Goal: Task Accomplishment & Management: Use online tool/utility

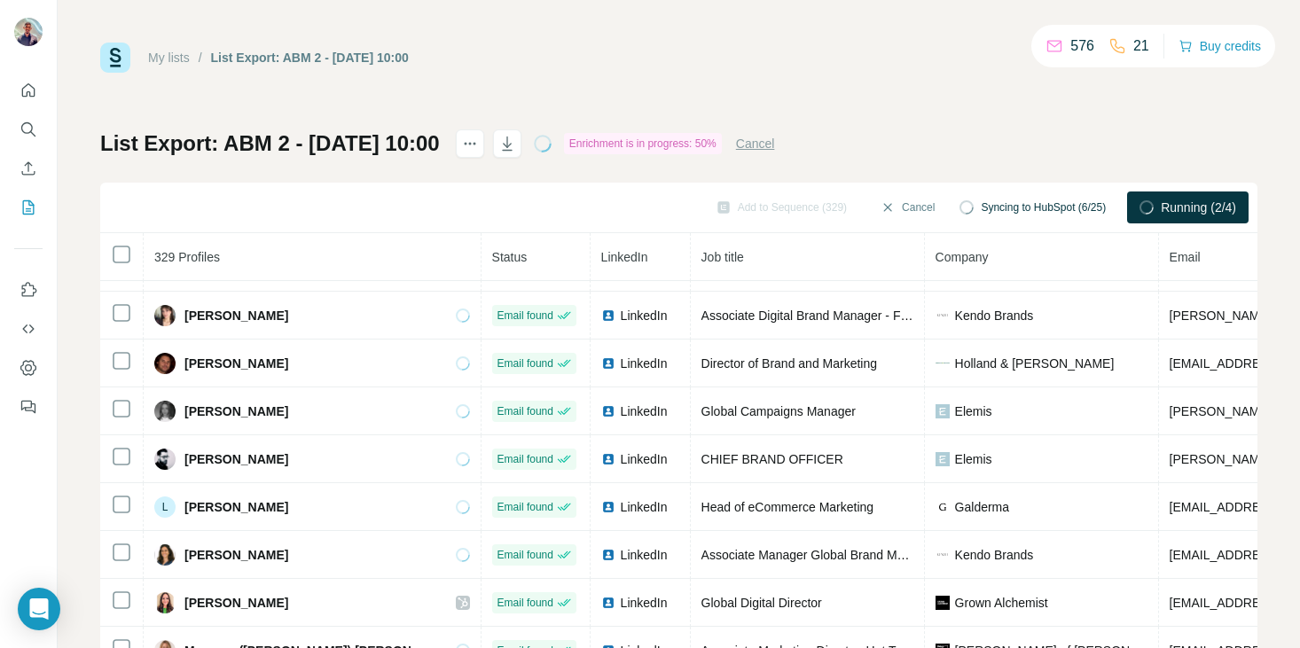
scroll to position [130, 0]
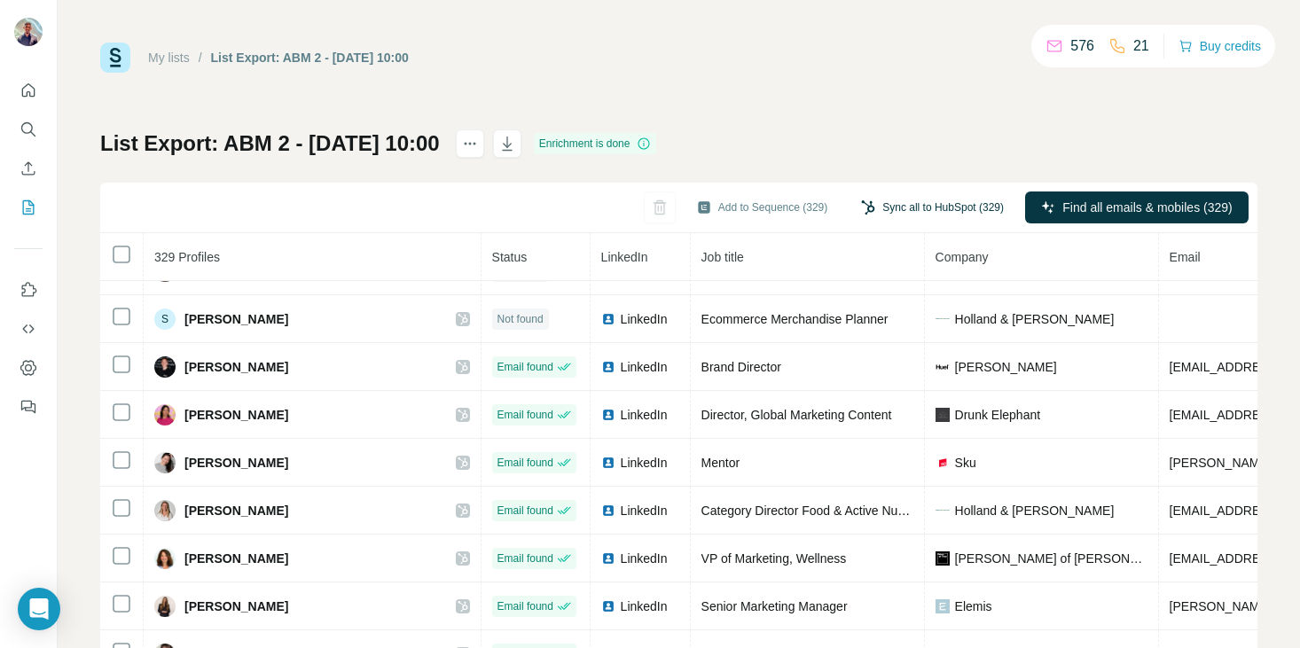
click at [895, 208] on button "Sync all to HubSpot (329)" at bounding box center [933, 207] width 168 height 27
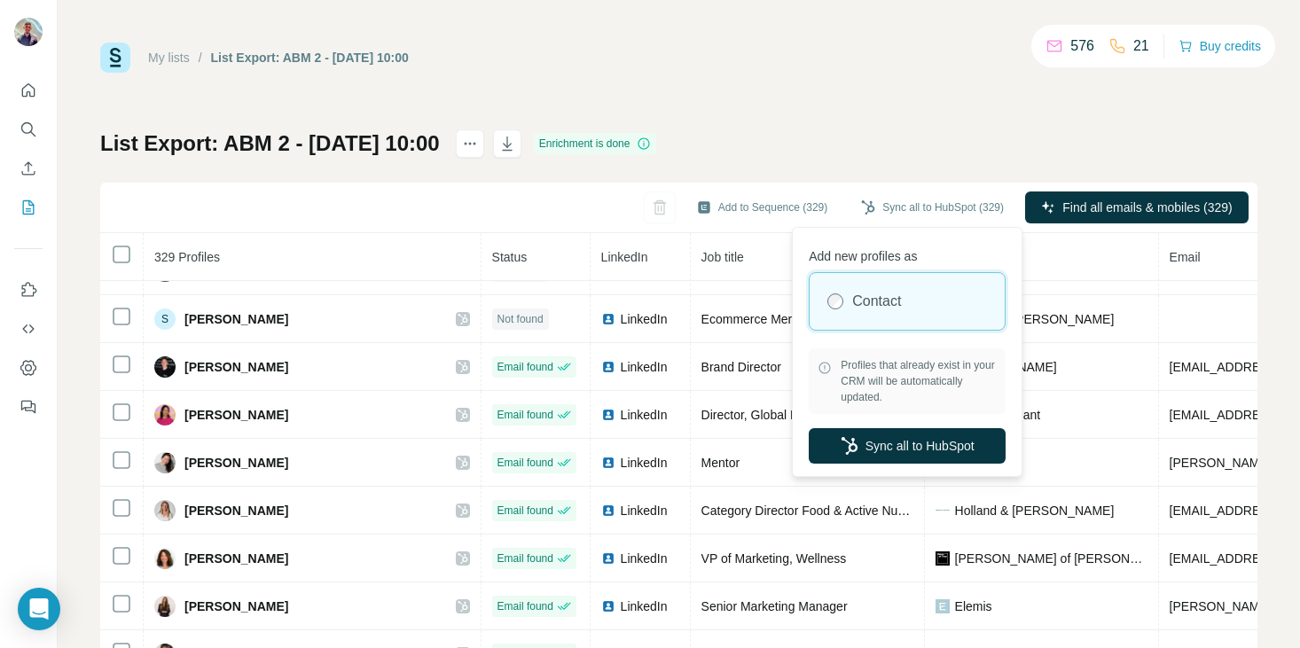
click at [944, 109] on div "My lists / List Export: ABM 2 - [DATE] 10:00 576 21 Buy credits List Export: AB…" at bounding box center [679, 372] width 1158 height 659
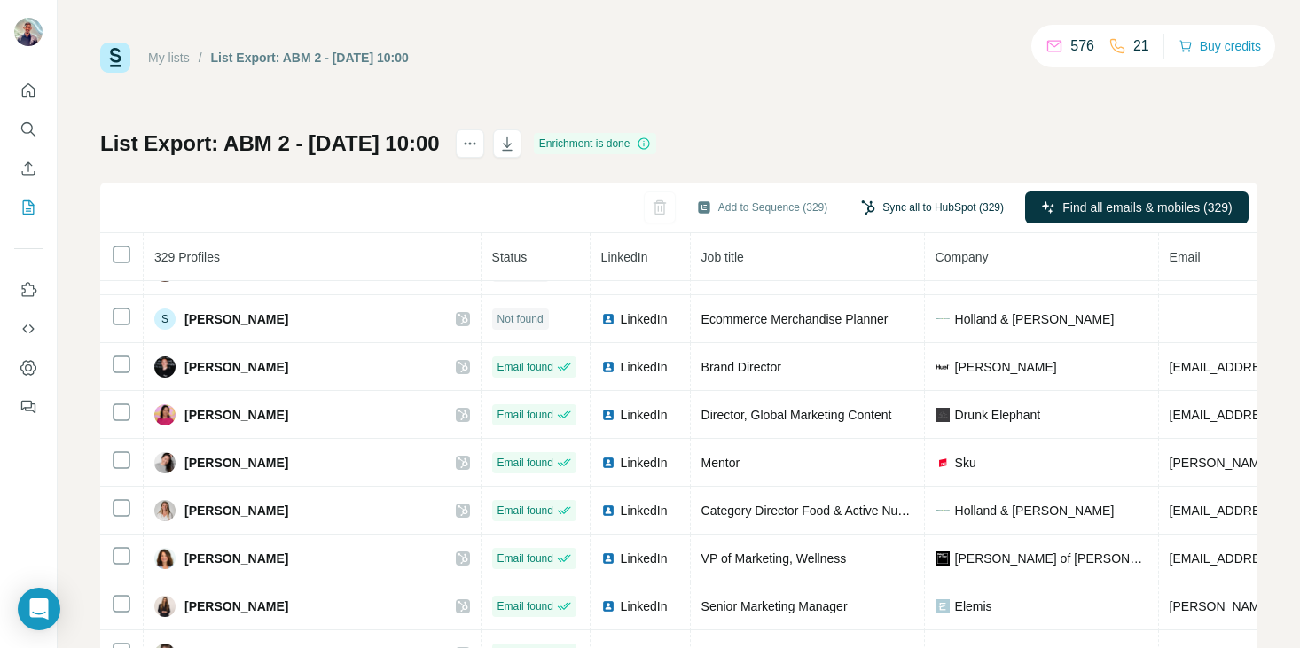
click at [928, 199] on button "Sync all to HubSpot (329)" at bounding box center [933, 207] width 168 height 27
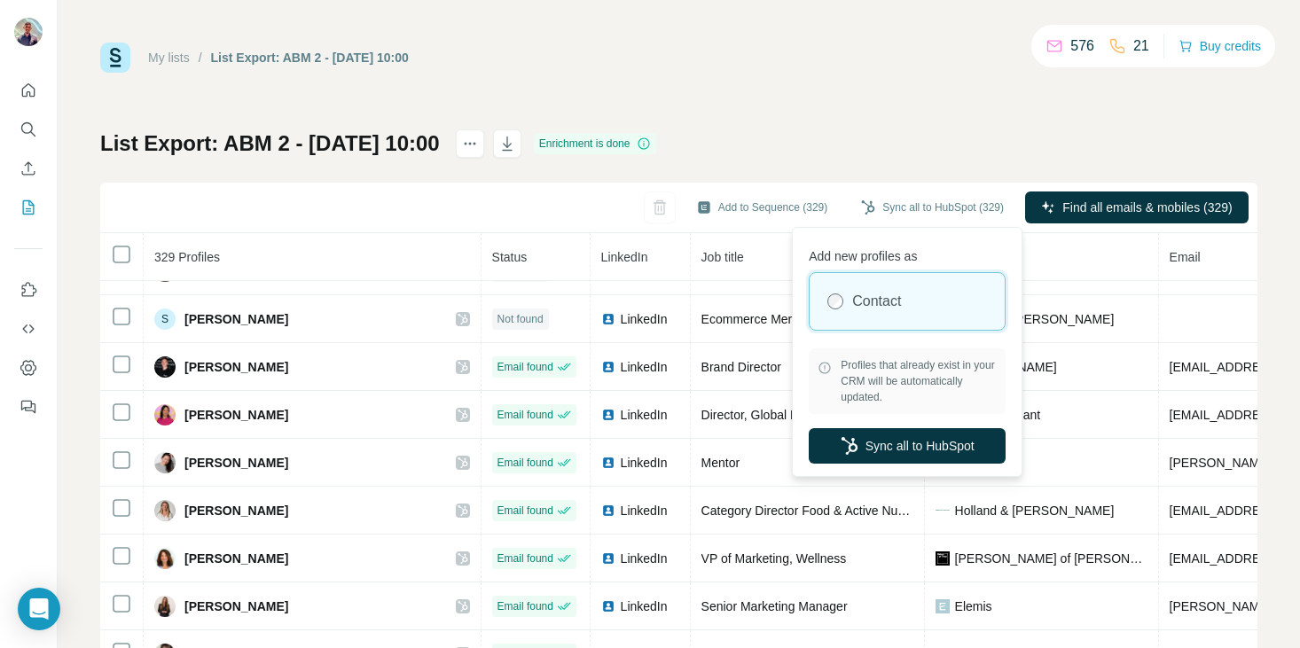
click at [941, 137] on div "List Export: ABM 2 - [DATE] 10:00 Enrichment is done Add to Sequence (329) Sync…" at bounding box center [679, 416] width 1158 height 572
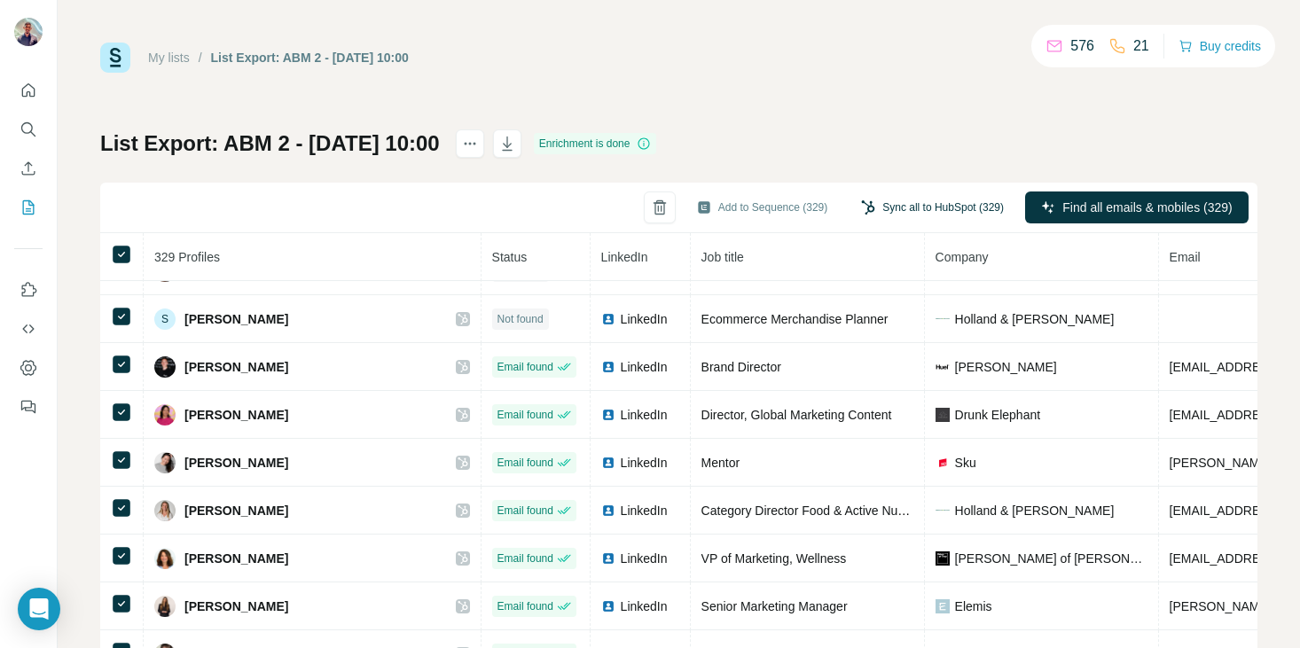
click at [925, 210] on button "Sync all to HubSpot (329)" at bounding box center [933, 207] width 168 height 27
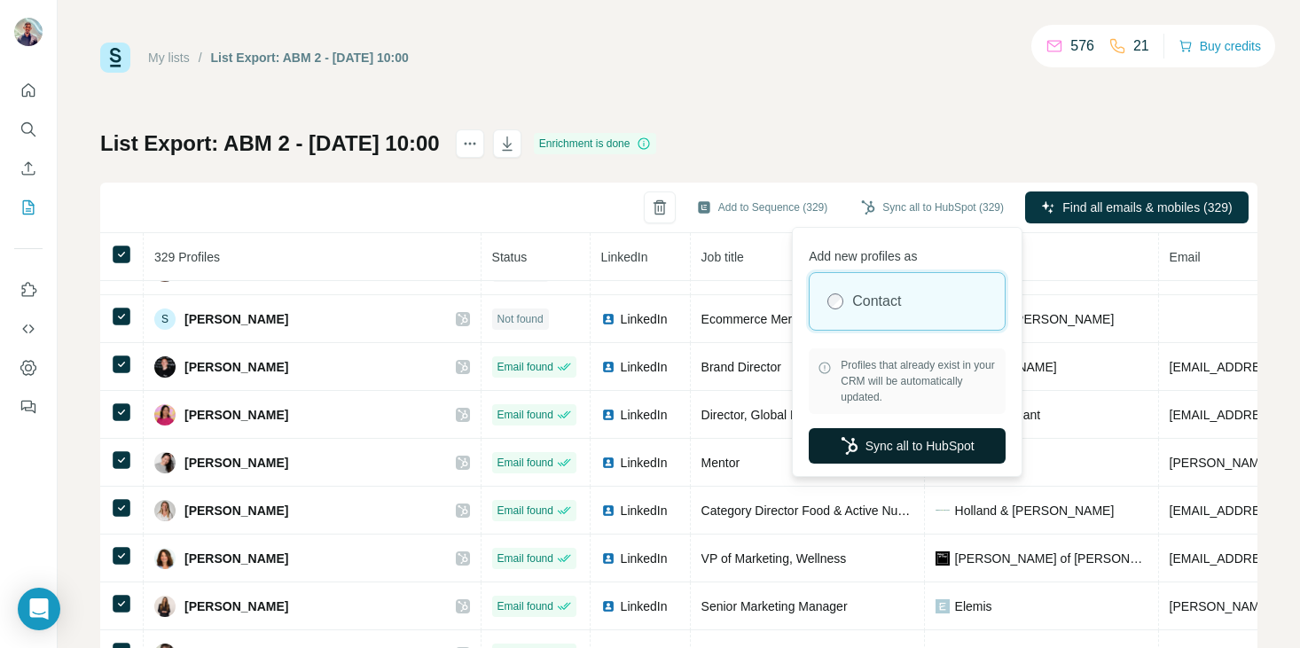
click at [881, 448] on button "Sync all to HubSpot" at bounding box center [907, 445] width 197 height 35
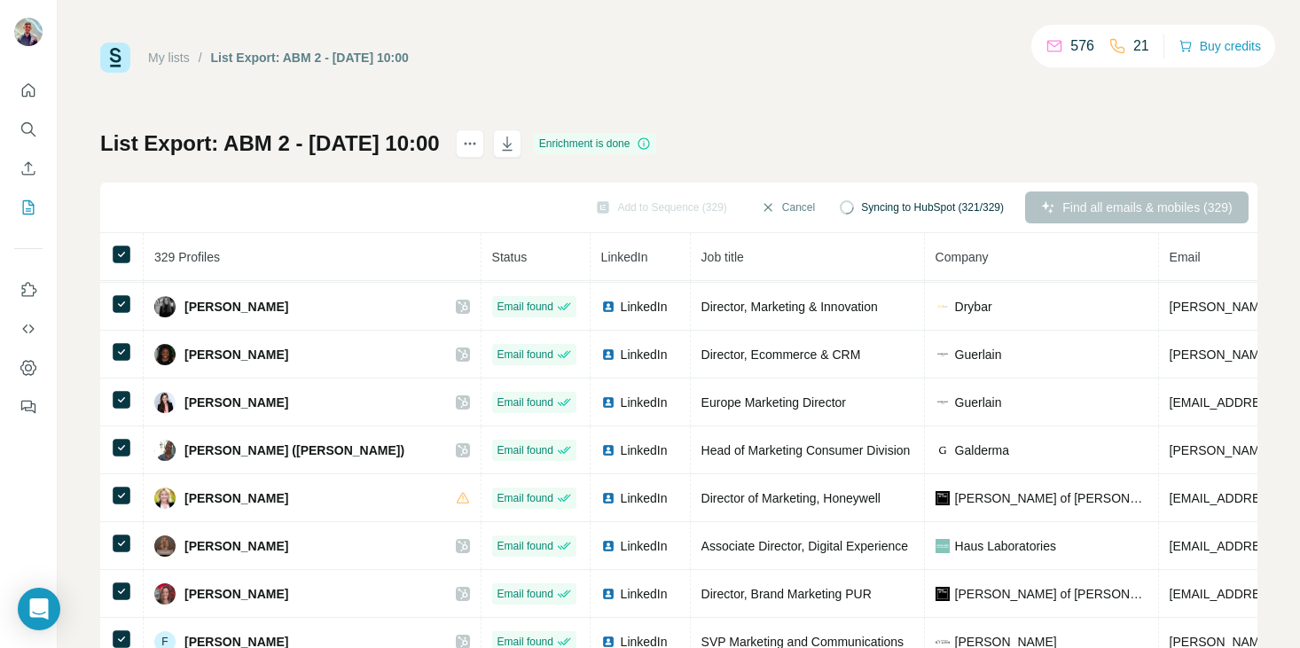
scroll to position [1431, 0]
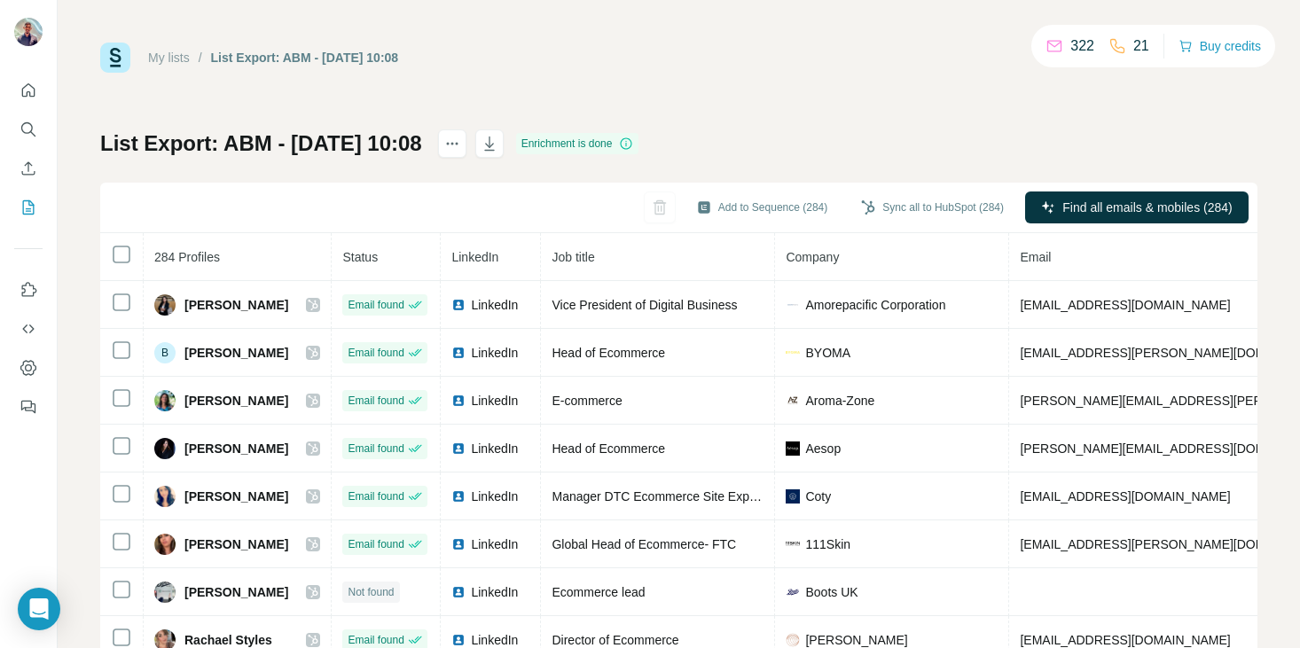
click at [104, 258] on th at bounding box center [121, 257] width 43 height 48
click at [908, 212] on button "Sync all to HubSpot (284)" at bounding box center [933, 207] width 168 height 27
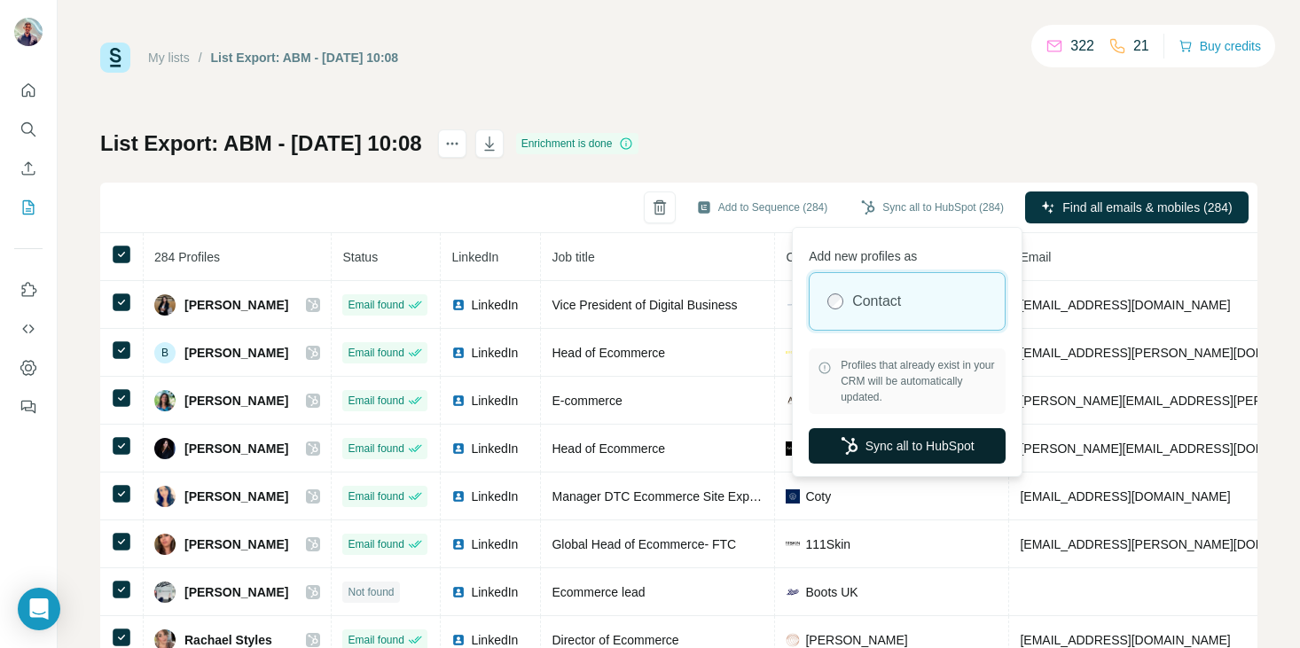
click at [875, 453] on button "Sync all to HubSpot" at bounding box center [907, 445] width 197 height 35
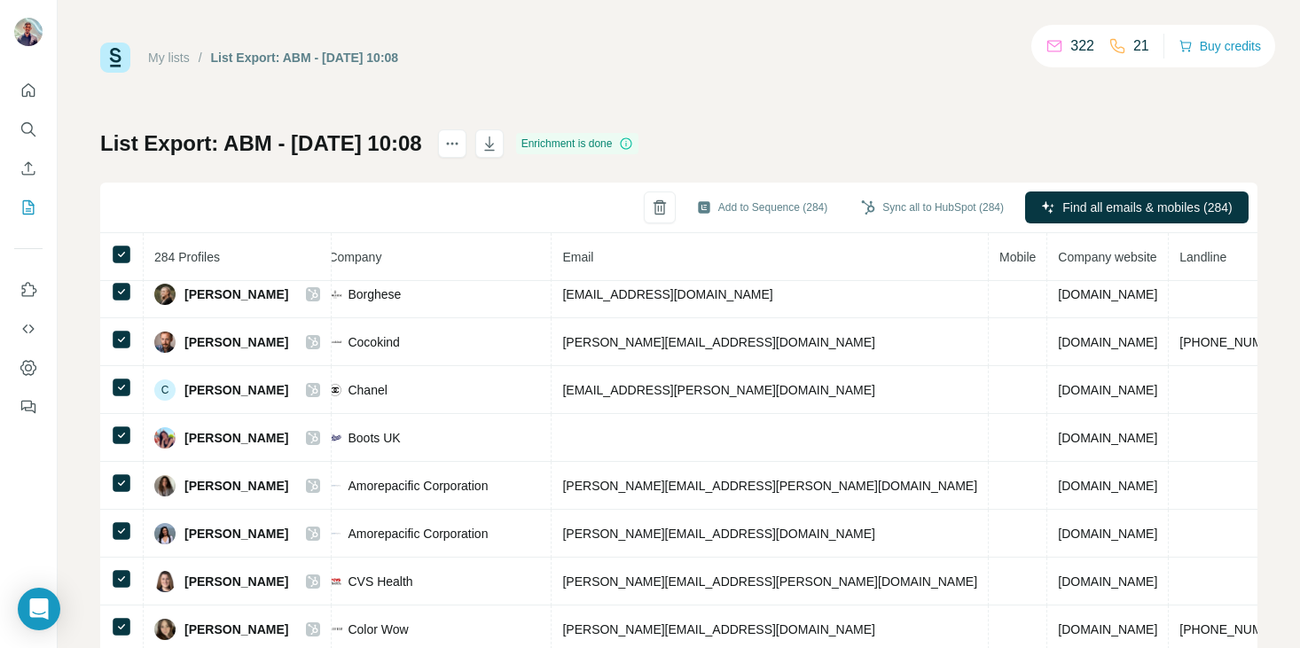
scroll to position [538, 520]
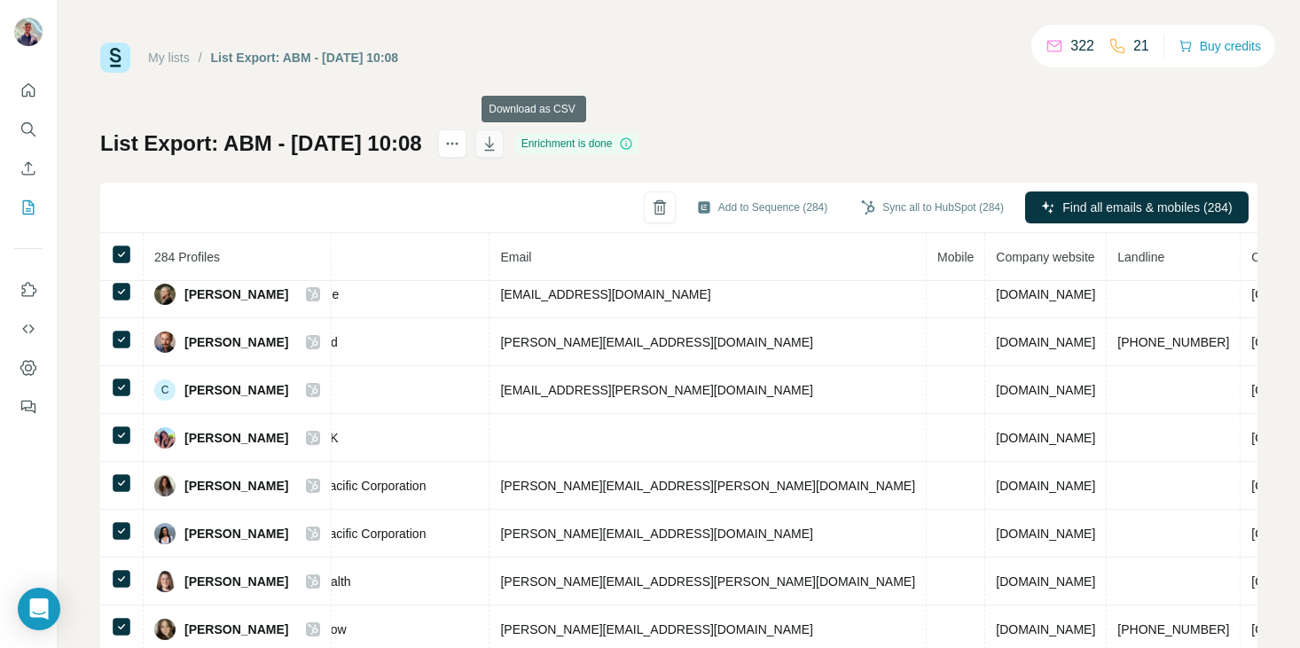
click at [494, 140] on icon "button" at bounding box center [489, 144] width 10 height 14
click at [173, 58] on link "My lists" at bounding box center [169, 58] width 42 height 14
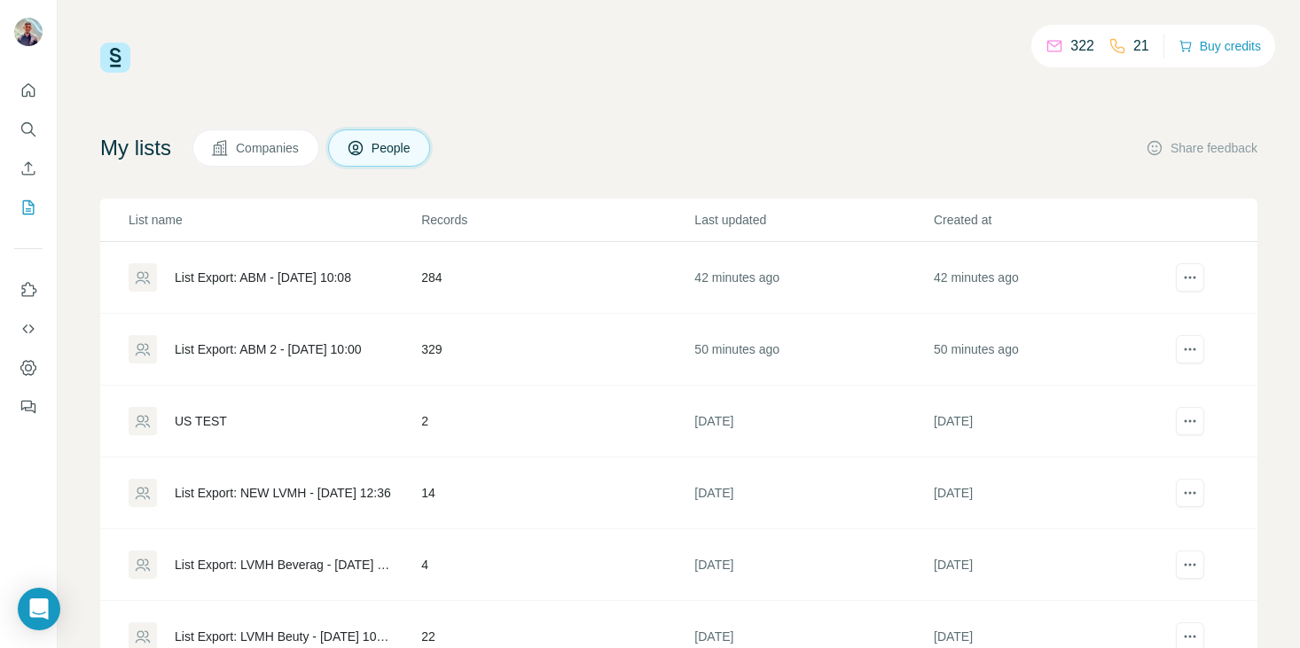
click at [271, 349] on div "List Export: ABM 2 - [DATE] 10:00" at bounding box center [268, 350] width 187 height 18
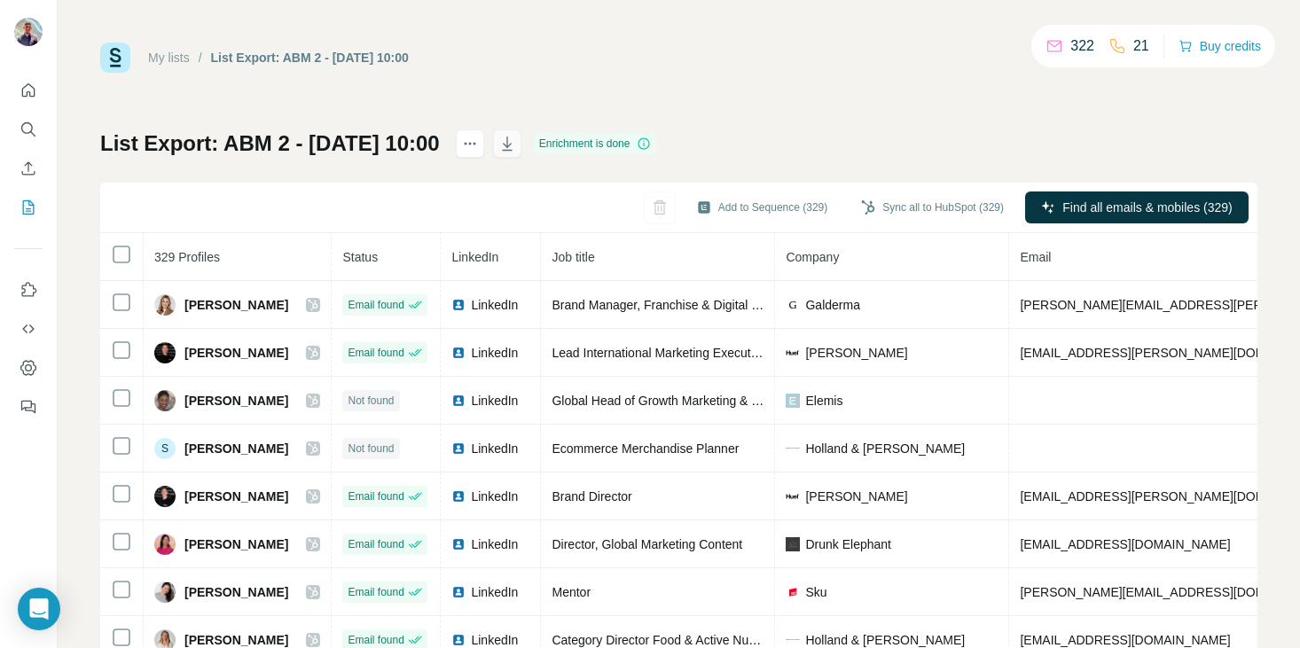
click at [516, 144] on icon "button" at bounding box center [508, 144] width 18 height 18
